Goal: Information Seeking & Learning: Learn about a topic

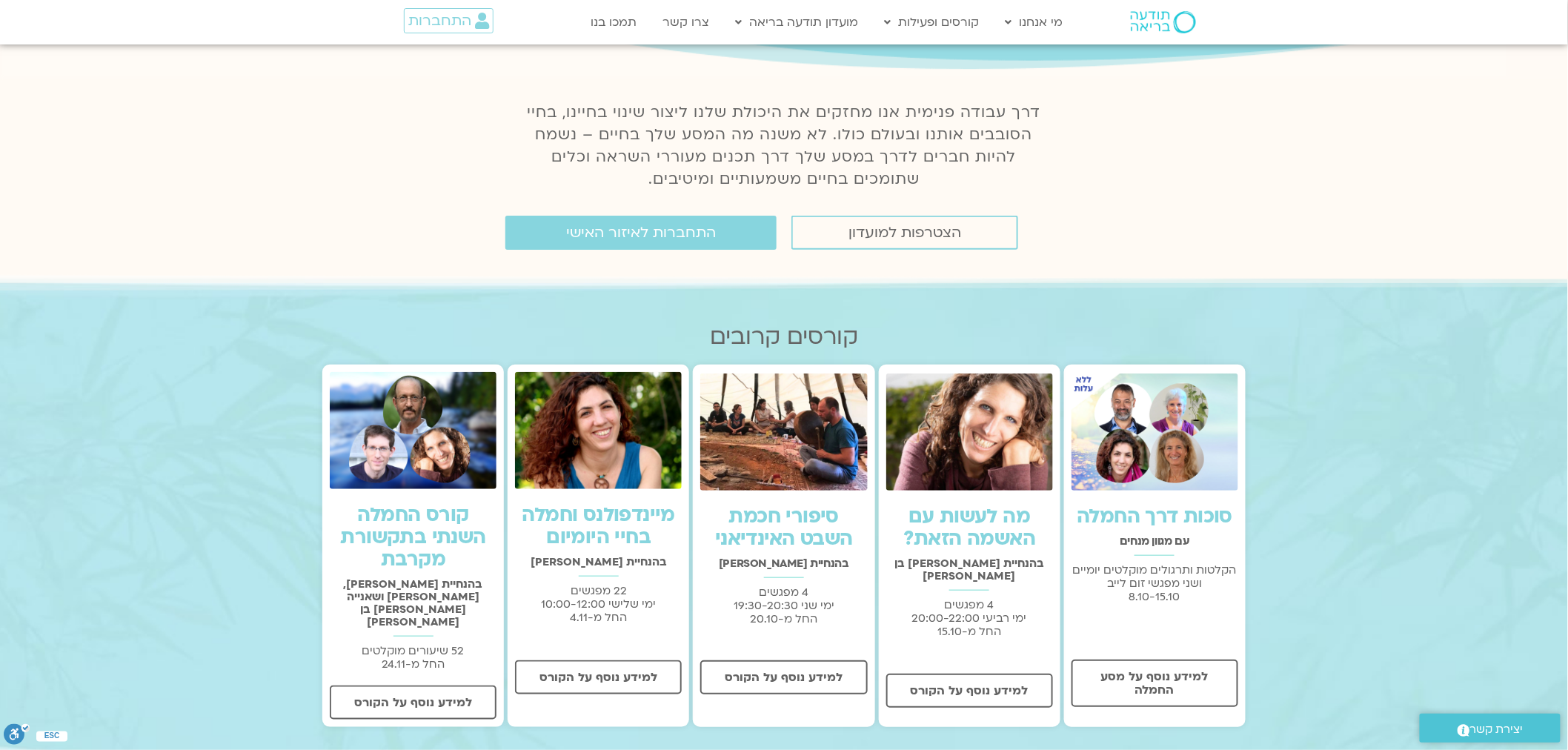
scroll to position [329, 0]
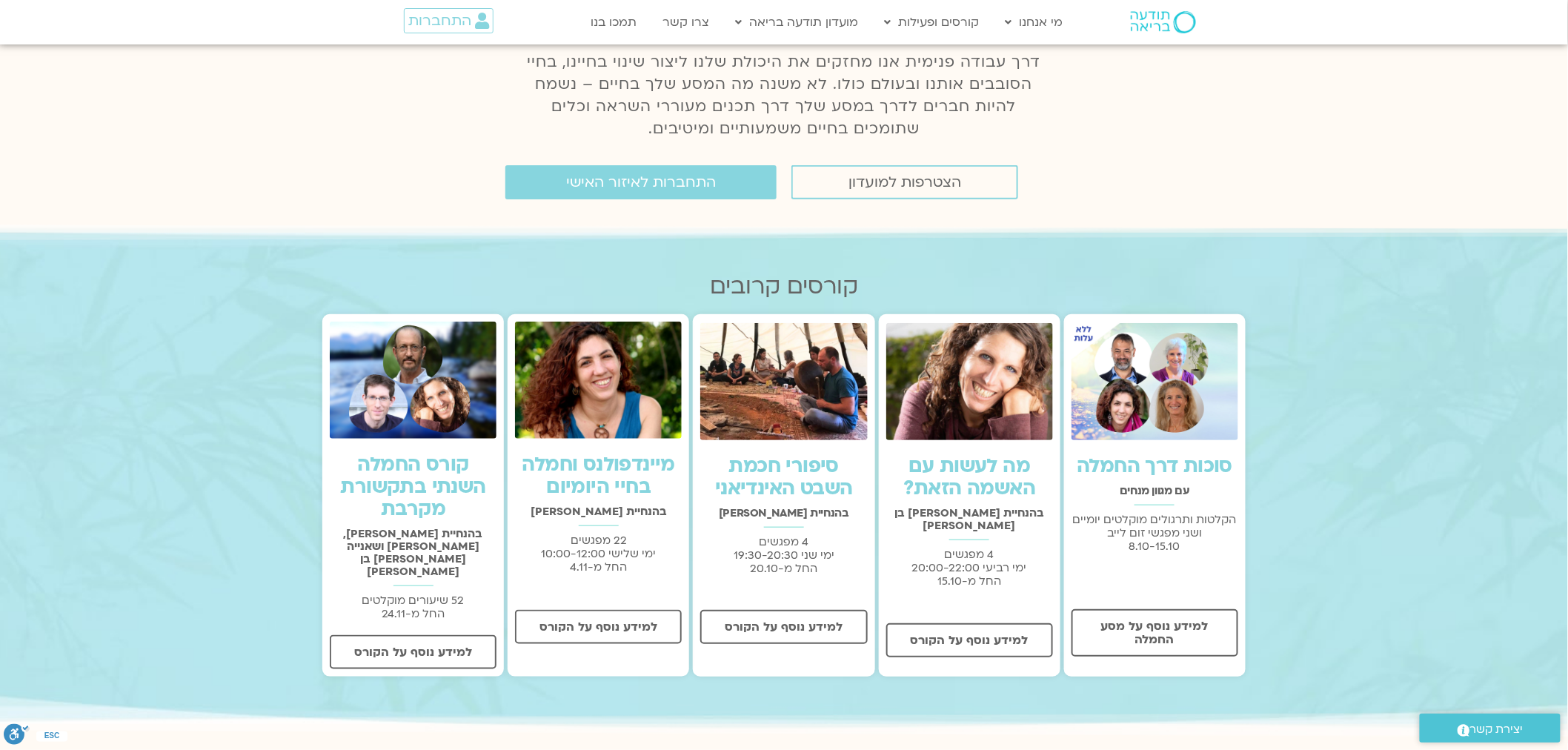
click at [639, 471] on link "מיינדפולנס וחמלה בחיי היומיום" at bounding box center [598, 475] width 153 height 49
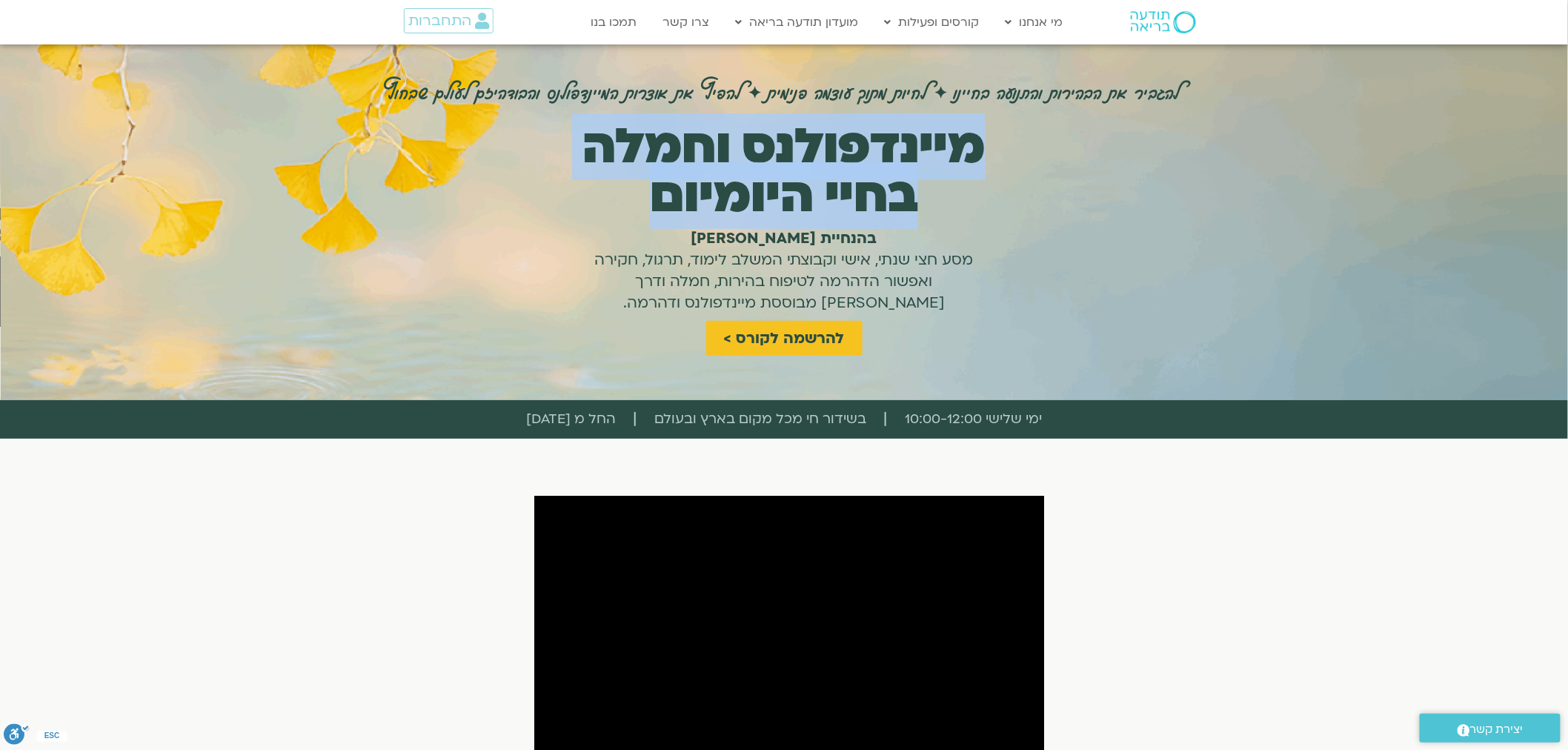
drag, startPoint x: 957, startPoint y: 145, endPoint x: 630, endPoint y: 183, distance: 329.2
click at [630, 183] on h1 "מיינדפולנס וחמלה בחיי היומיום" at bounding box center [784, 172] width 445 height 98
copy h1 "מיינדפולנס וחמלה בחיי היומיום"
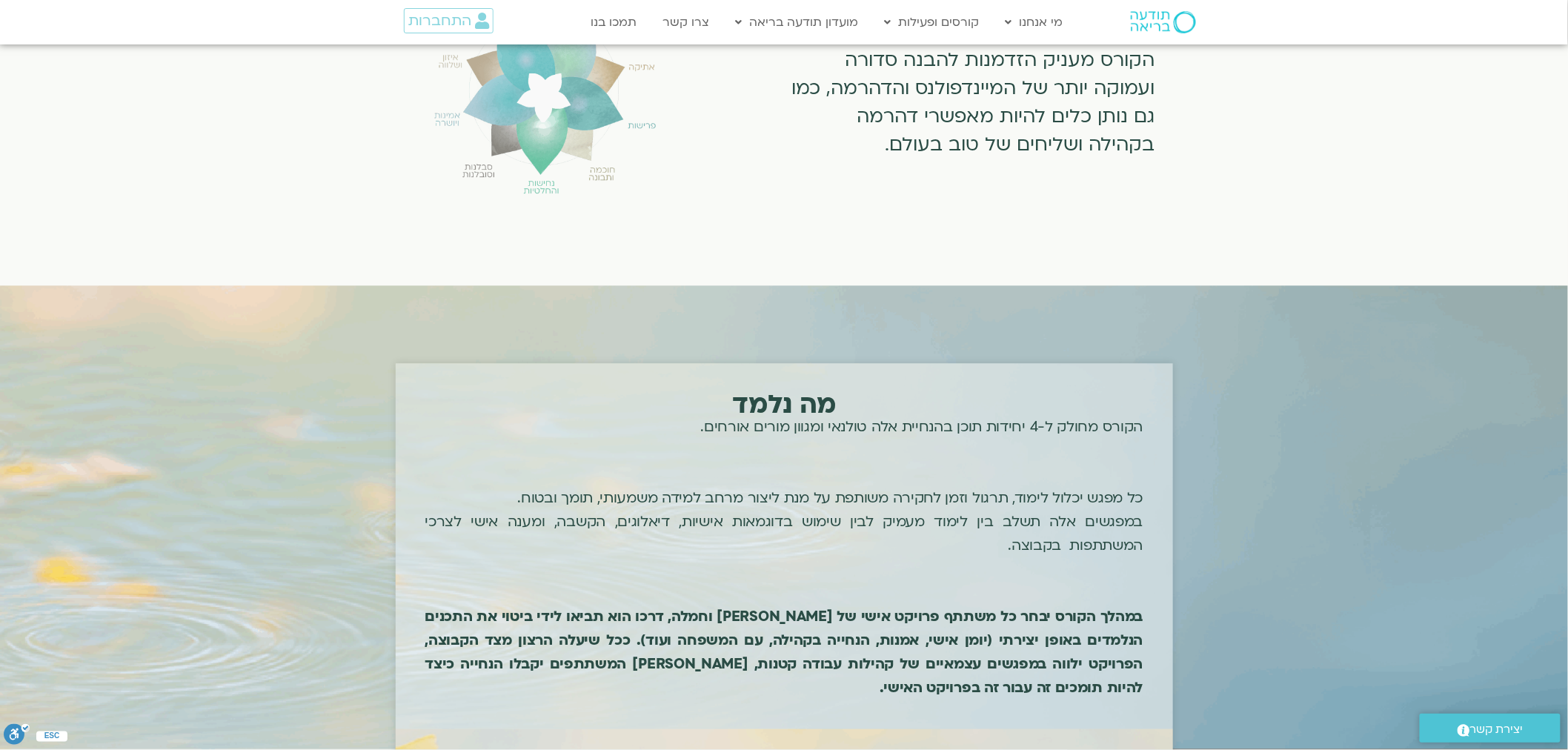
scroll to position [1316, 0]
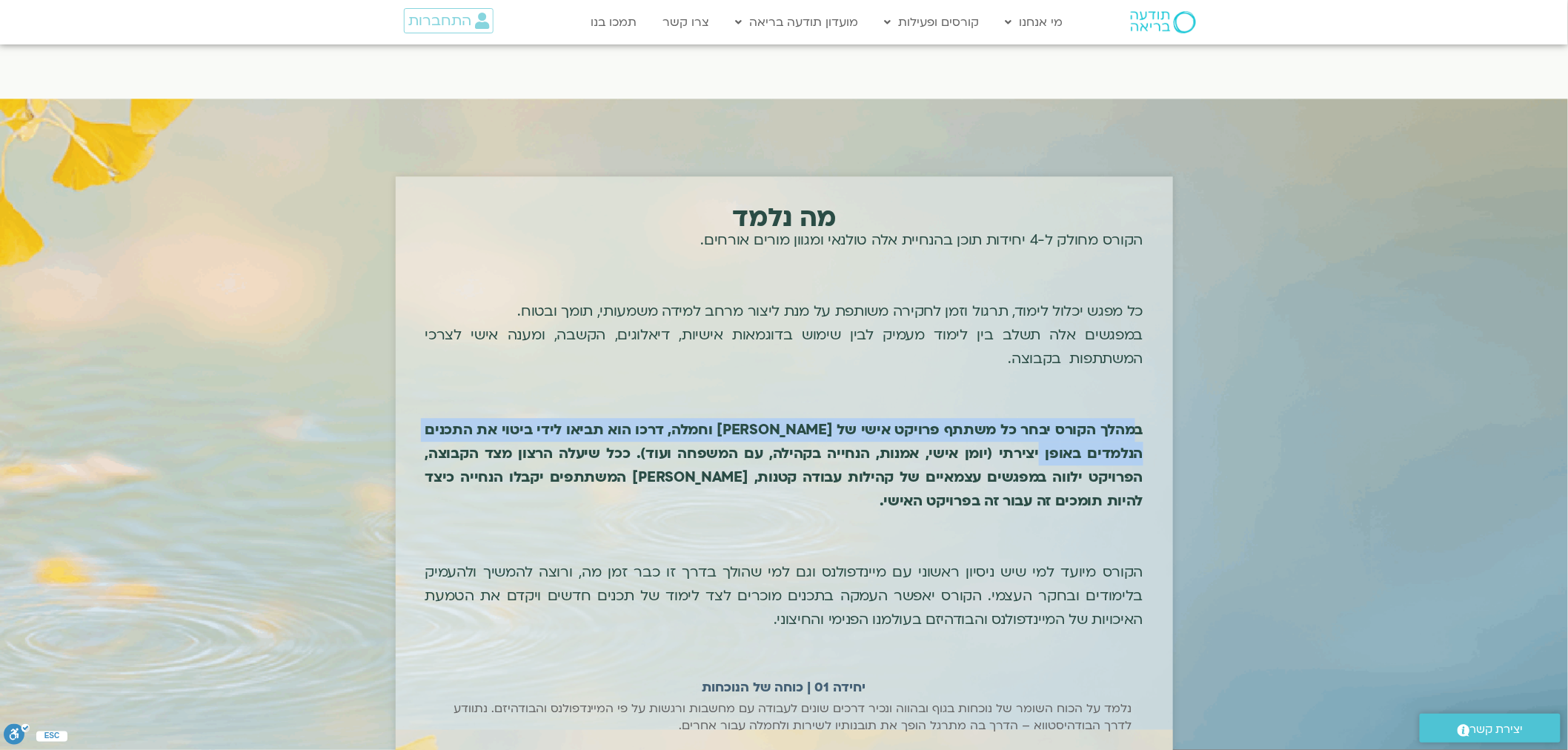
drag, startPoint x: 1136, startPoint y: 433, endPoint x: 1060, endPoint y: 451, distance: 78.1
click at [1060, 451] on b "במהלך הקורס יבחר כל משתתף פרויקט אישי של אפשור מיינדפולנס וחמלה, דרכו הוא תביאו…" at bounding box center [784, 465] width 718 height 91
click at [1054, 451] on b "במהלך הקורס יבחר כל משתתף פרויקט אישי של אפשור מיינדפולנס וחמלה, דרכו הוא תביאו…" at bounding box center [784, 465] width 718 height 91
drag, startPoint x: 1142, startPoint y: 428, endPoint x: 643, endPoint y: 454, distance: 499.7
click at [643, 454] on b "במהלך הקורס יבחר כל משתתף פרויקט אישי של אפשור מיינדפולנס וחמלה, דרכו הוא תביאו…" at bounding box center [784, 465] width 718 height 91
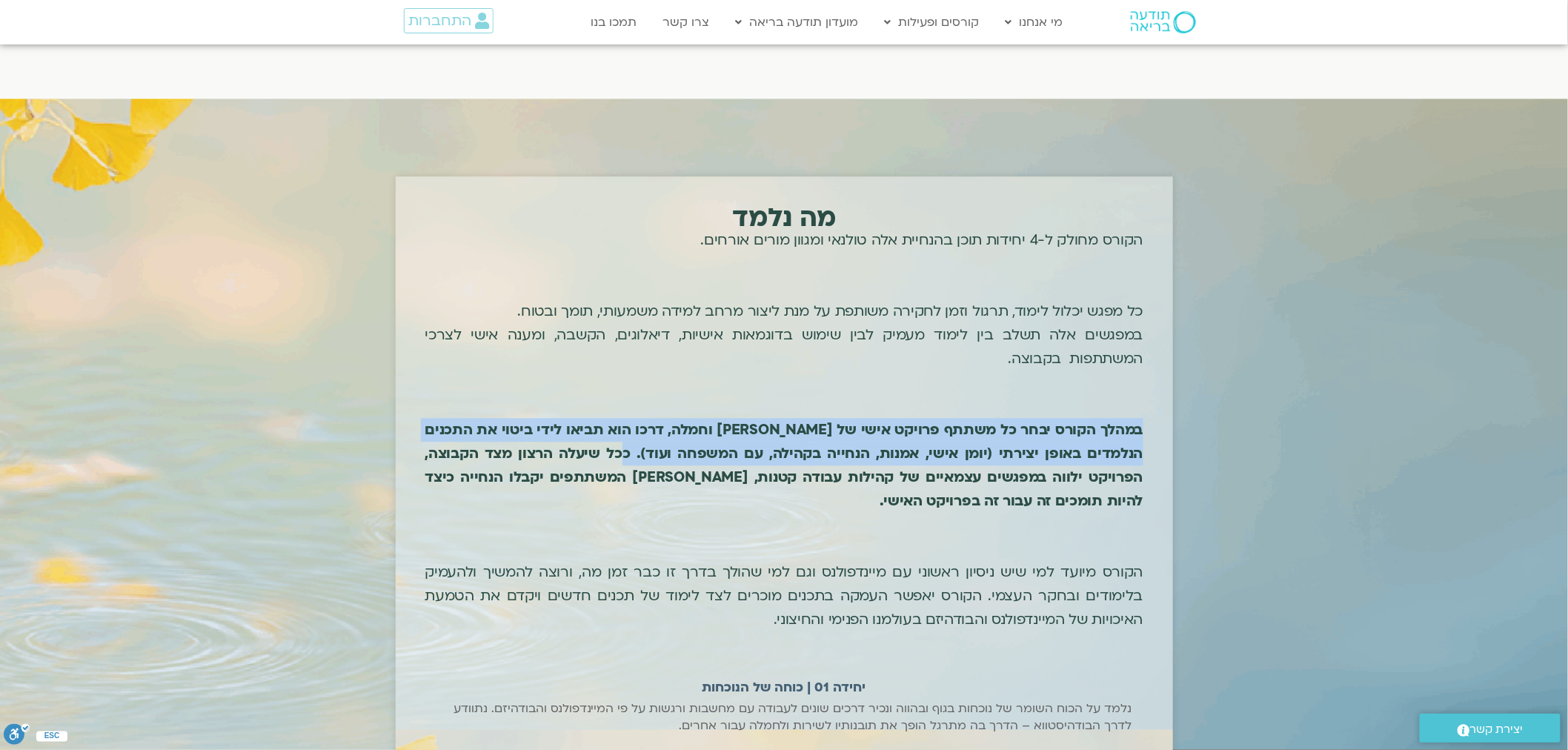
copy b "במהלך הקורס יבחר כל משתתף פרויקט אישי של אפשור מיינדפולנס וחמלה, דרכו הוא תביאו…"
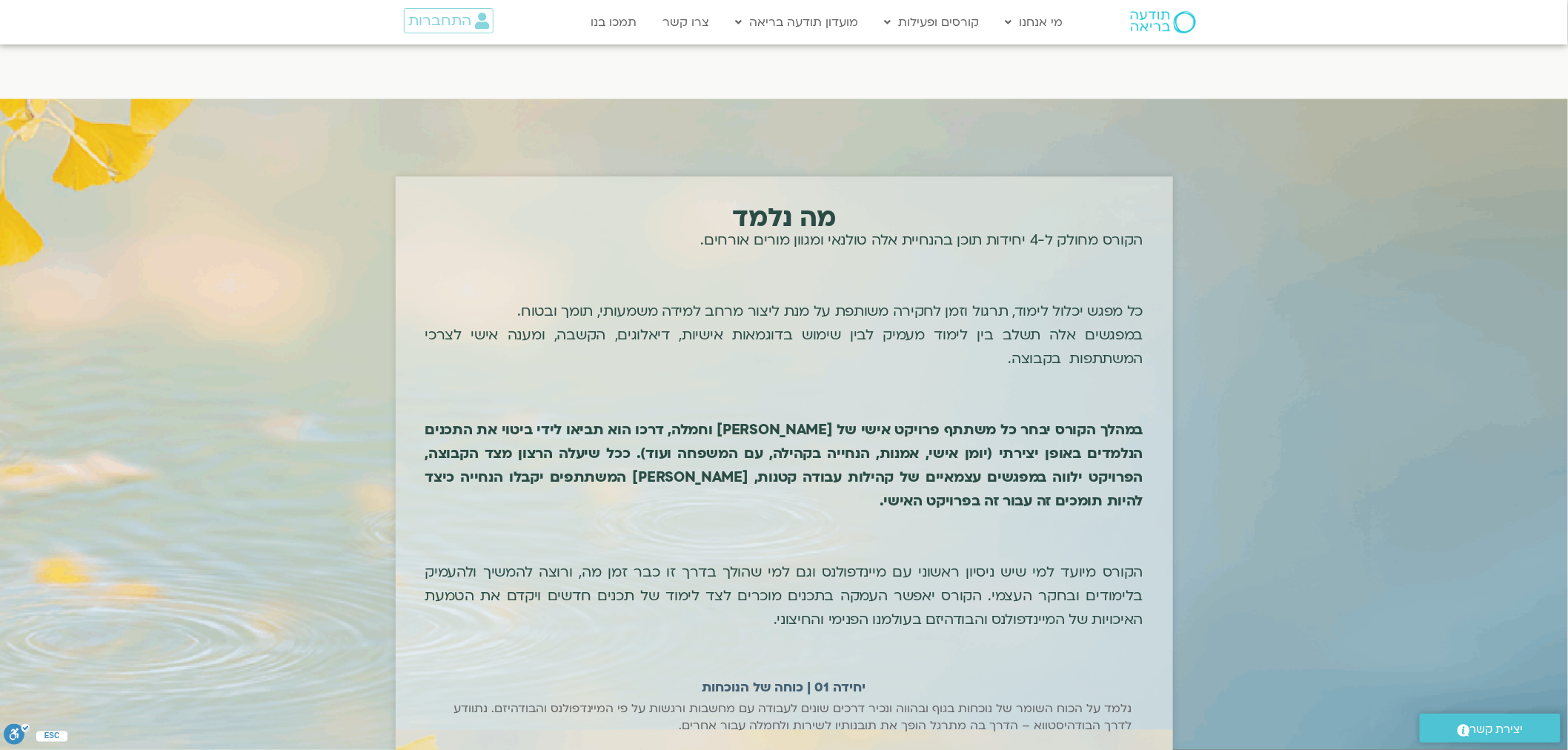
click at [1178, 333] on section "מה נלמד הקורס מחולק ל-4 יחידות תוכן בהנחיית אלה טולנאי ומגוון מורים אורחים. כל …" at bounding box center [783, 622] width 1553 height 931
click at [945, 443] on b "במהלך הקורס יבחר כל משתתף פרויקט אישי של אפשור מיינדפולנס וחמלה, דרכו הוא תביאו…" at bounding box center [784, 465] width 718 height 91
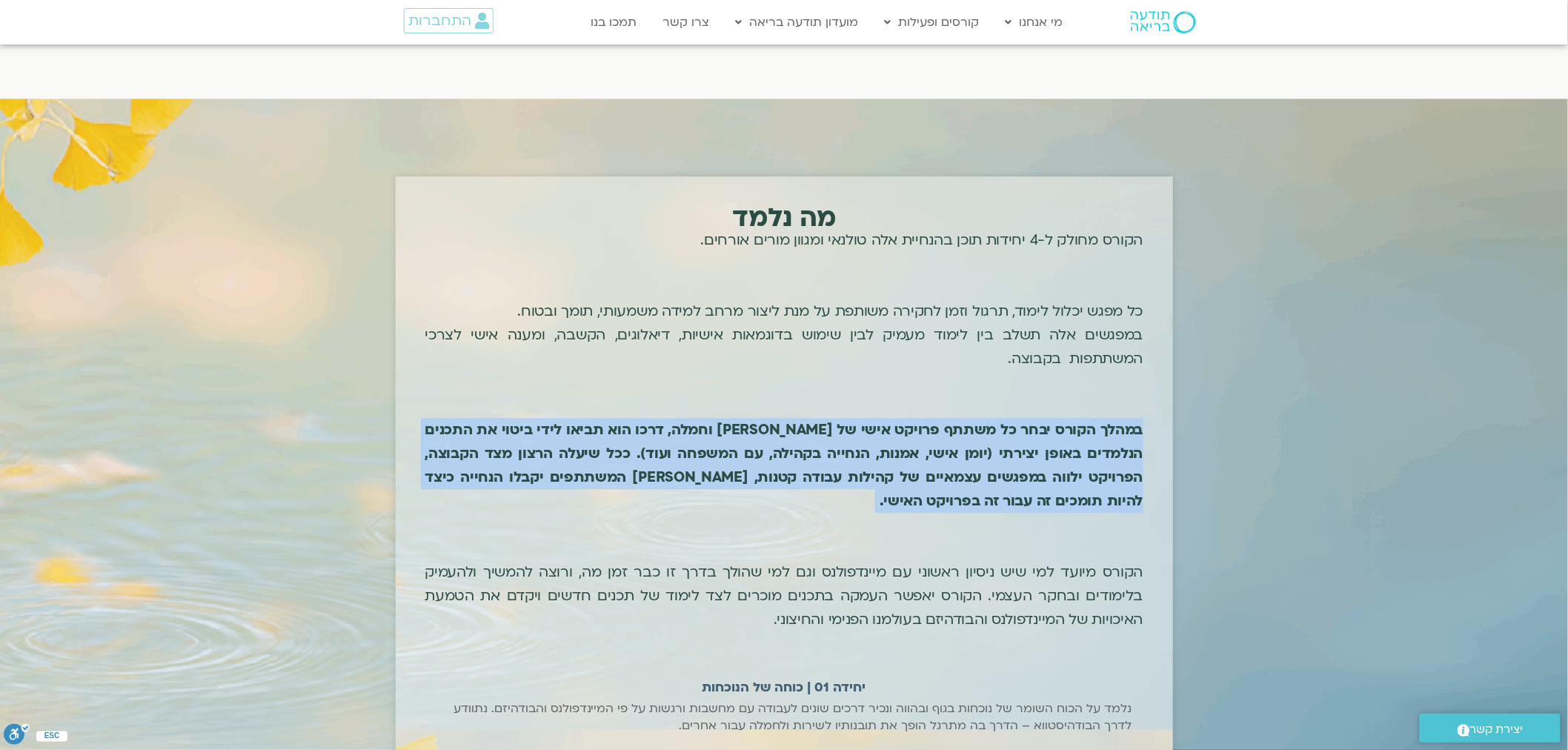
click at [945, 443] on b "במהלך הקורס יבחר כל משתתף פרויקט אישי של אפשור מיינדפולנס וחמלה, דרכו הוא תביאו…" at bounding box center [784, 465] width 718 height 91
click at [754, 425] on b "במהלך הקורס יבחר כל משתתף פרויקט אישי של אפשור מיינדפולנס וחמלה, דרכו הוא תביאו…" at bounding box center [784, 465] width 718 height 91
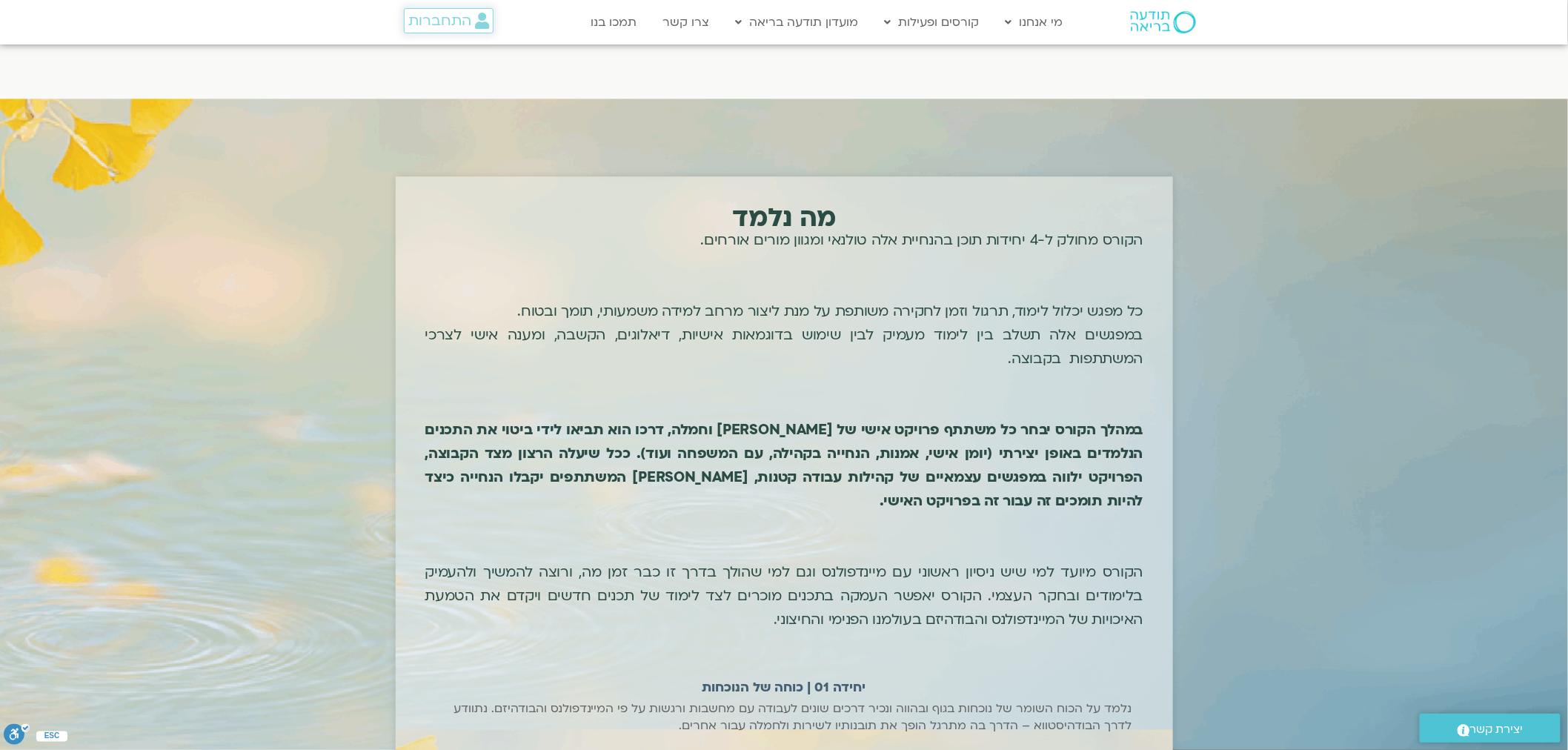
click at [458, 16] on span "התחברות" at bounding box center [439, 21] width 63 height 16
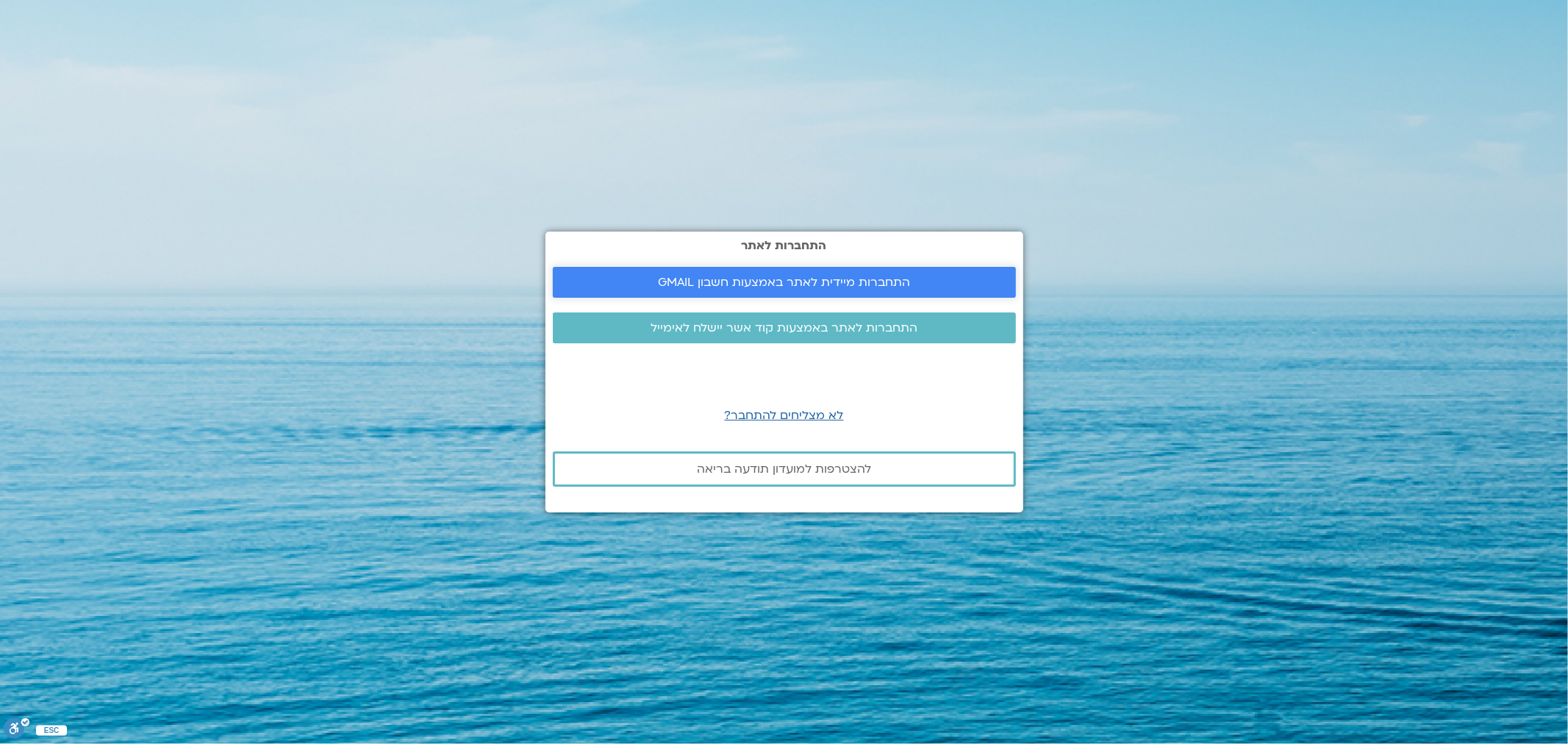
click at [726, 289] on span "התחברות מיידית לאתר באמצעות חשבון GMAIL" at bounding box center [784, 282] width 252 height 13
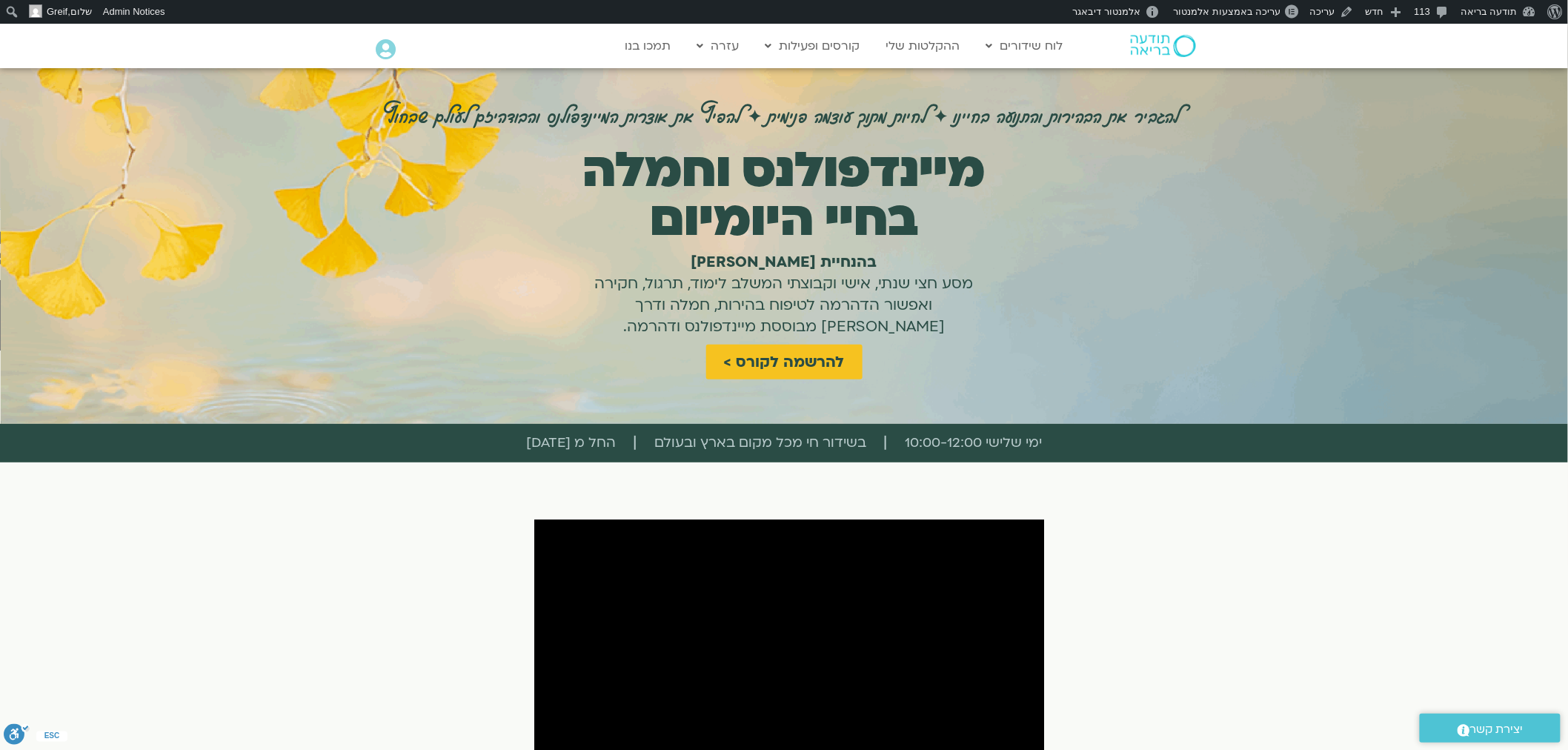
scroll to position [329, 0]
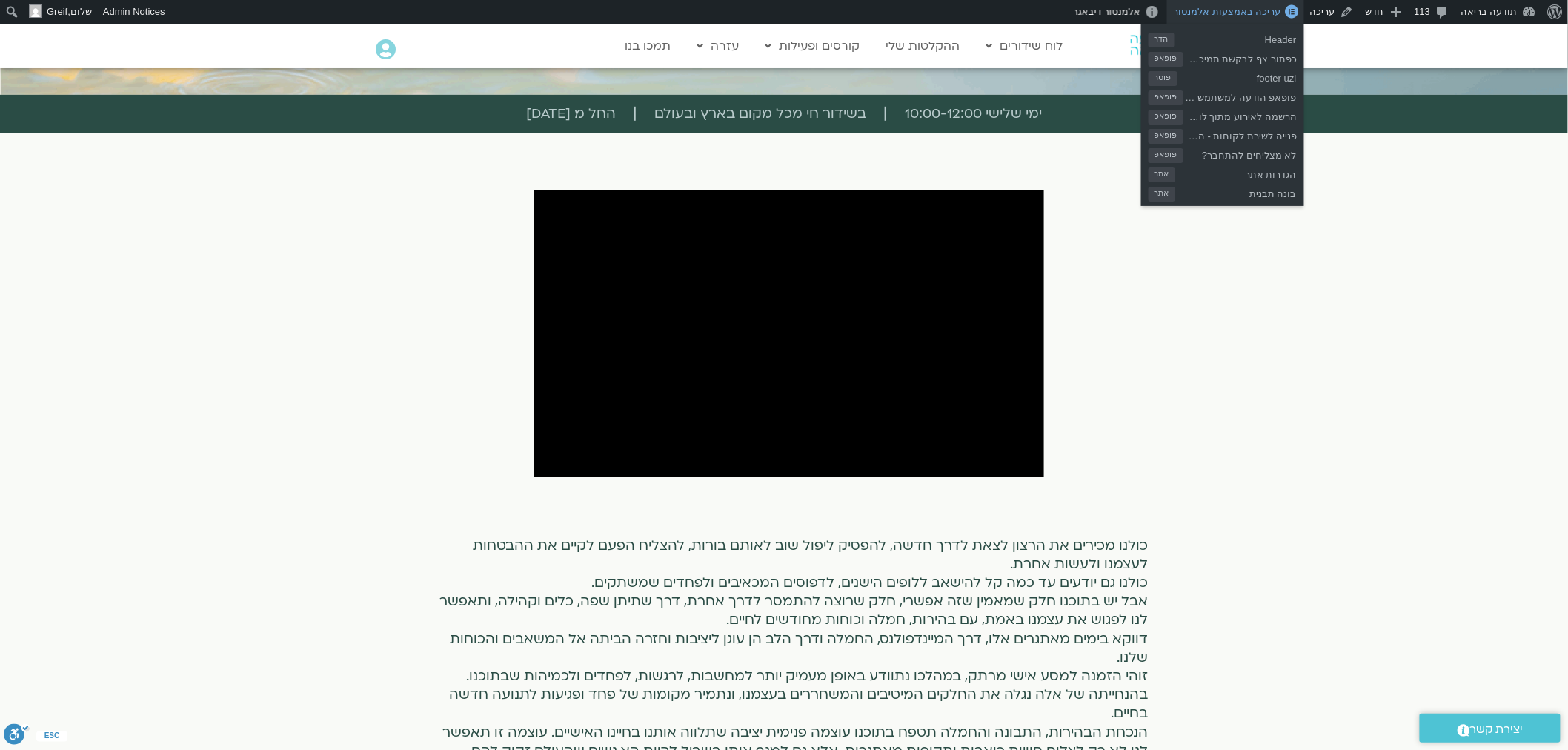
click at [1245, 11] on span "עריכה באמצעות אלמנטור" at bounding box center [1227, 11] width 108 height 11
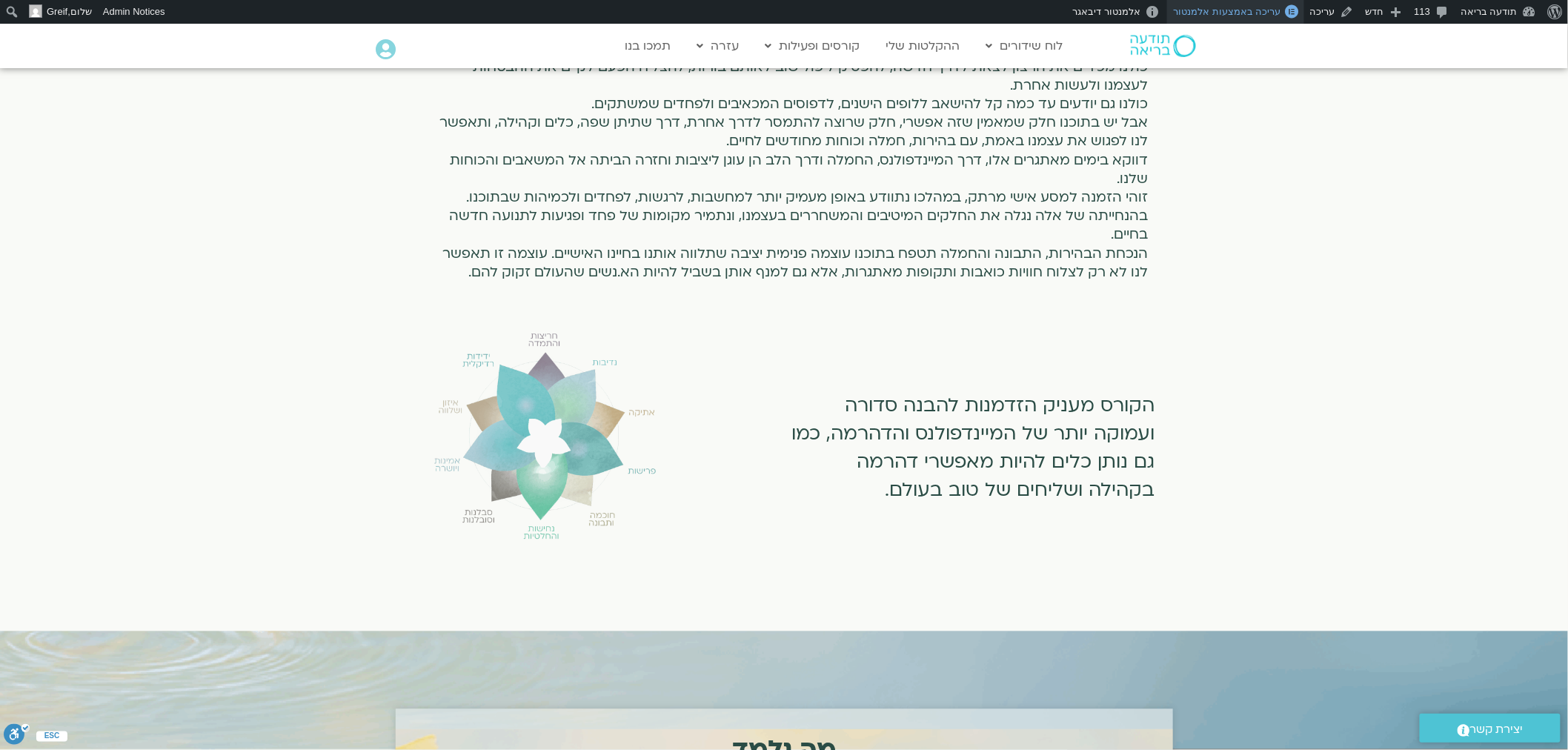
scroll to position [823, 0]
